Goal: Transaction & Acquisition: Purchase product/service

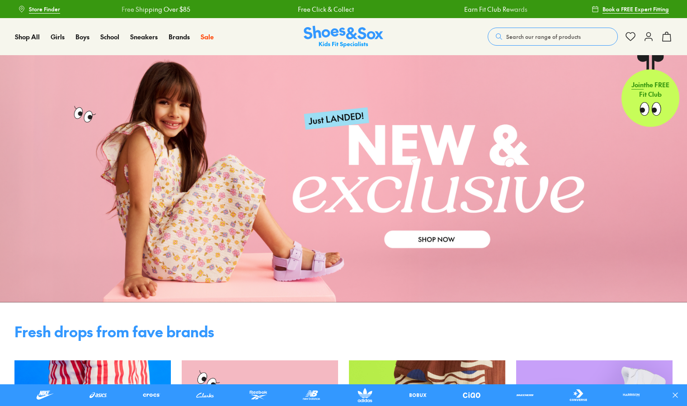
click at [524, 38] on span "Search our range of products" at bounding box center [543, 37] width 75 height 8
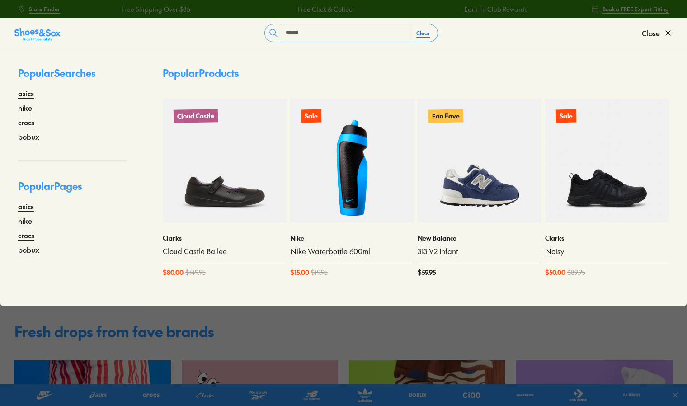
type input "******"
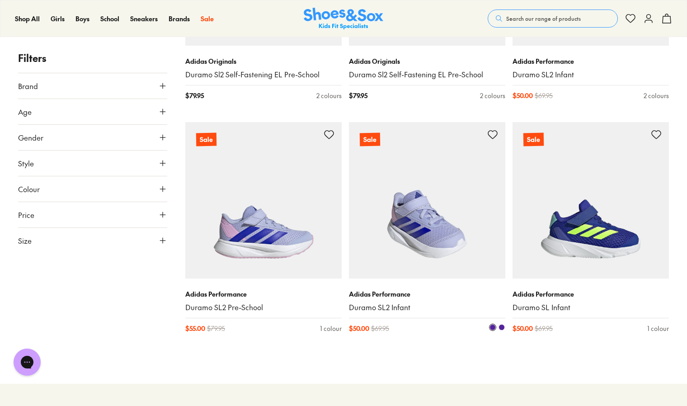
click at [431, 207] on img at bounding box center [427, 200] width 156 height 156
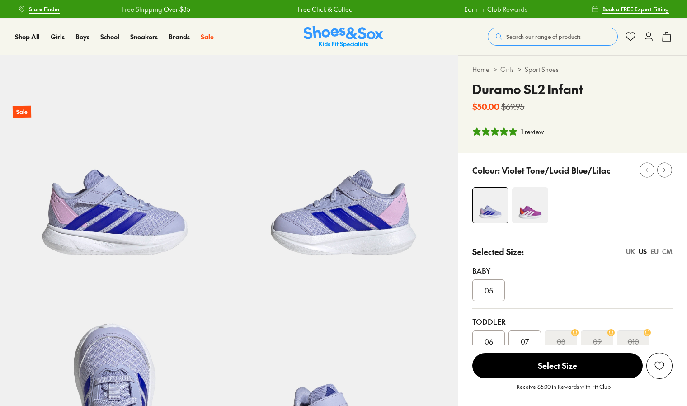
select select "*"
drag, startPoint x: 492, startPoint y: 57, endPoint x: 471, endPoint y: 173, distance: 117.5
click at [471, 173] on div "Colour: Violet Tone/Lucid Blue/Lilac" at bounding box center [572, 192] width 229 height 78
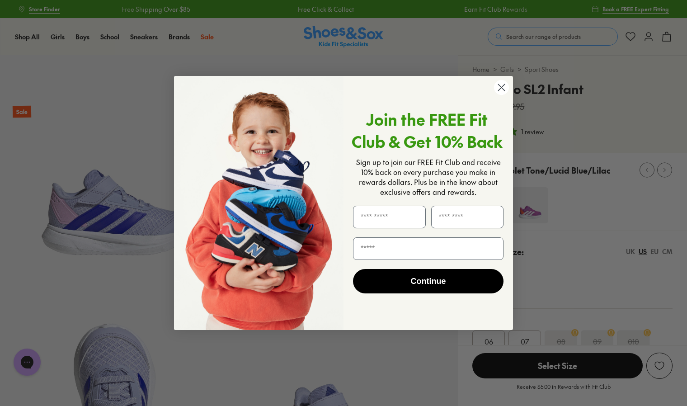
click at [500, 89] on icon "Close dialog" at bounding box center [502, 87] width 6 height 6
